Goal: Task Accomplishment & Management: Manage account settings

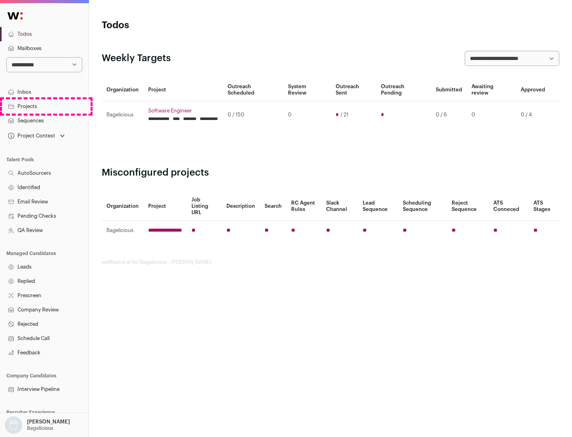
click at [44, 106] on link "Projects" at bounding box center [44, 106] width 89 height 14
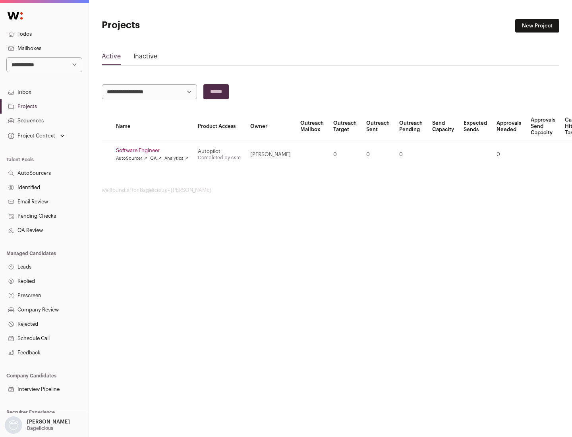
click at [155, 151] on link "Software Engineer" at bounding box center [152, 150] width 72 height 6
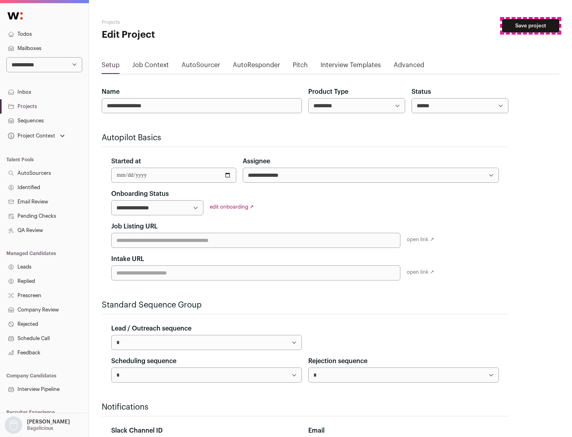
click at [531, 26] on button "Save project" at bounding box center [530, 26] width 57 height 14
